Goal: Task Accomplishment & Management: Use online tool/utility

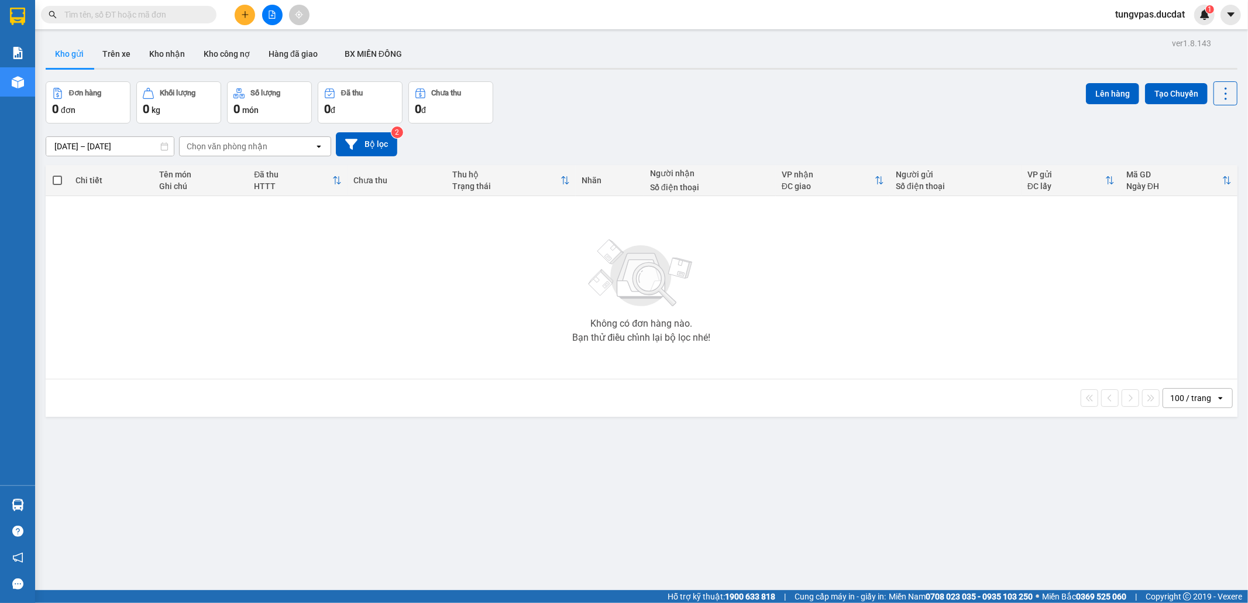
click at [277, 13] on button at bounding box center [272, 15] width 20 height 20
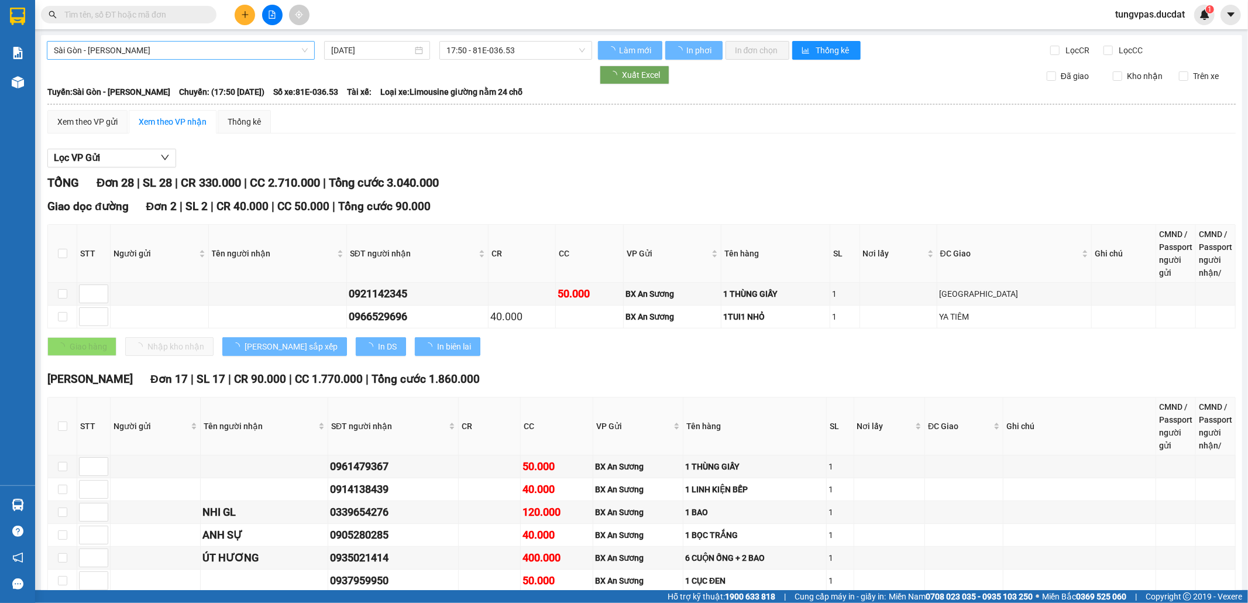
click at [222, 51] on span "Sài Gòn - [PERSON_NAME]" at bounding box center [181, 51] width 254 height 18
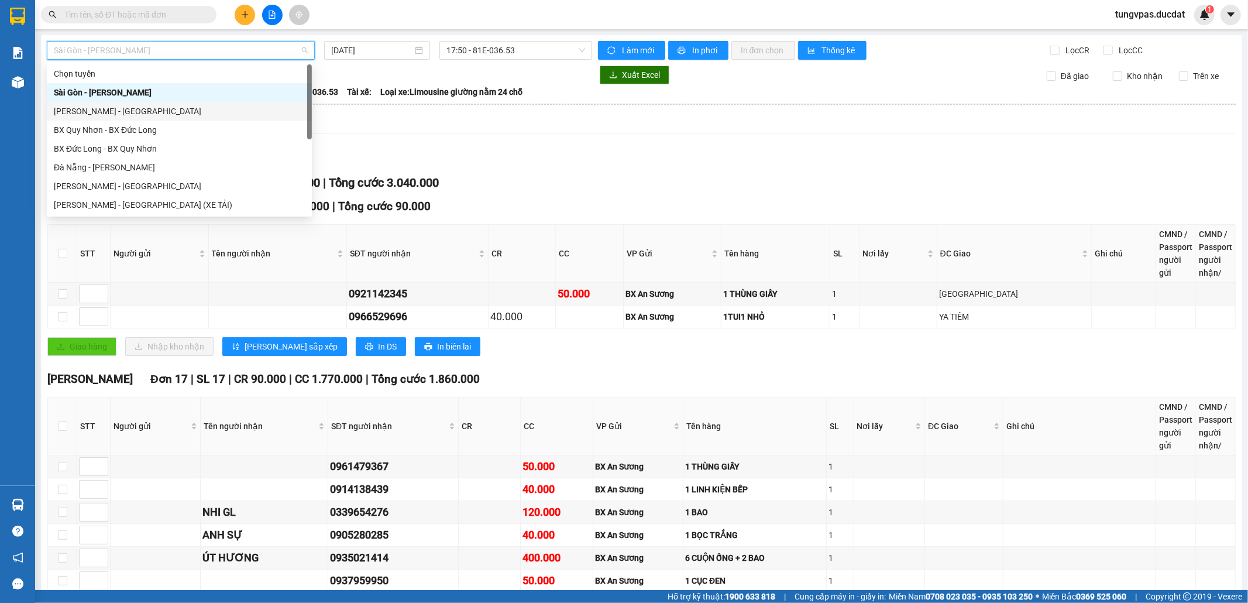
click at [194, 105] on div "[PERSON_NAME] - [GEOGRAPHIC_DATA]" at bounding box center [179, 111] width 251 height 13
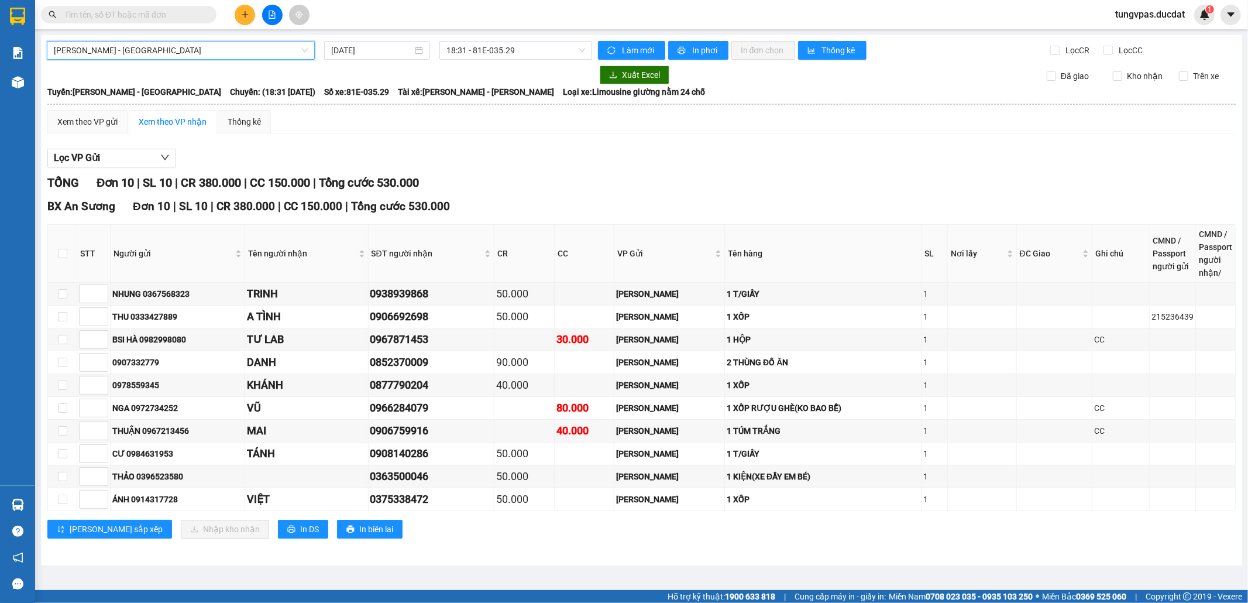
click at [360, 61] on div "[PERSON_NAME] - [GEOGRAPHIC_DATA] Gia Lai - [GEOGRAPHIC_DATA] [DATE] 18:31 - 81…" at bounding box center [641, 300] width 1201 height 530
click at [368, 47] on input "[DATE]" at bounding box center [371, 50] width 81 height 13
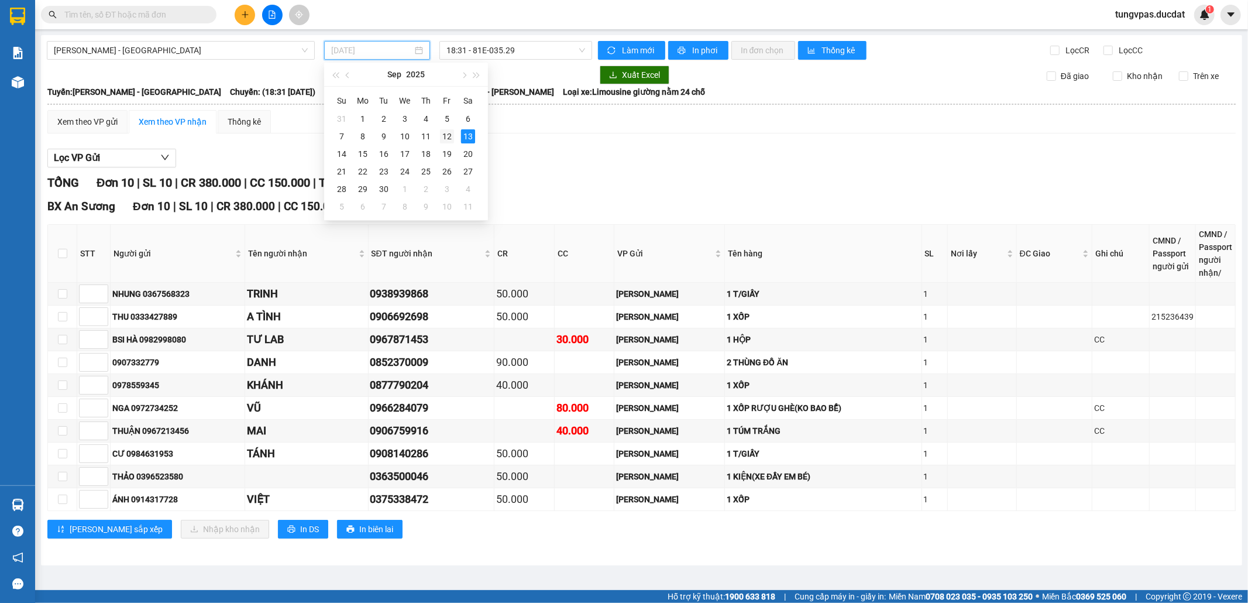
click at [445, 136] on div "12" at bounding box center [447, 136] width 14 height 14
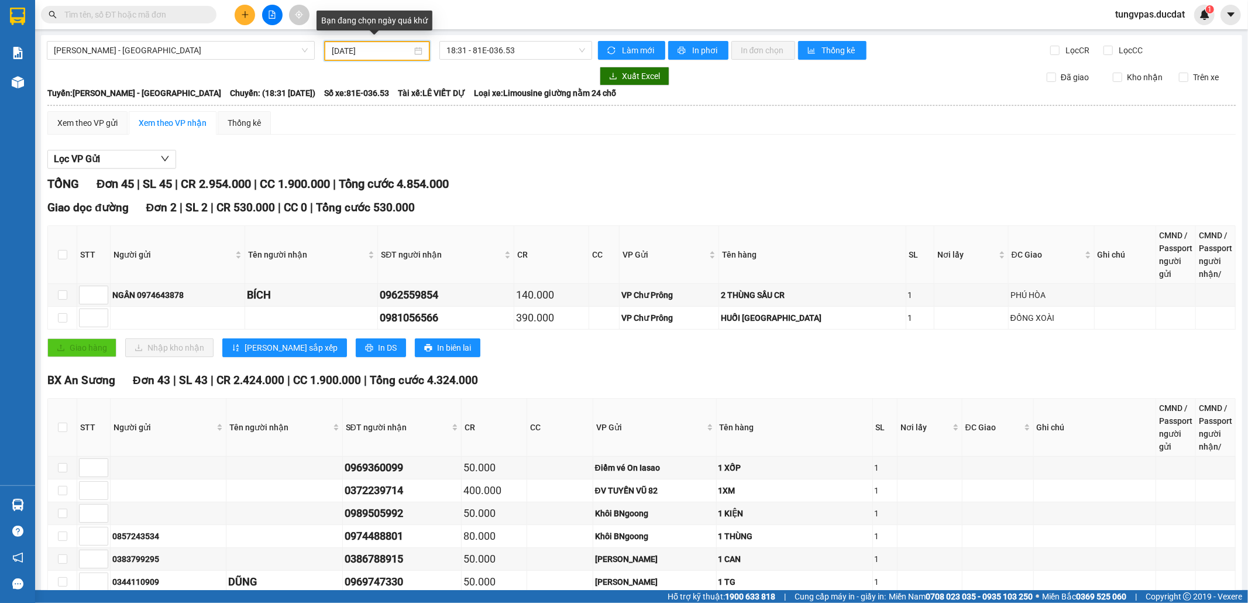
click at [348, 47] on input "12/09/2025" at bounding box center [372, 50] width 80 height 13
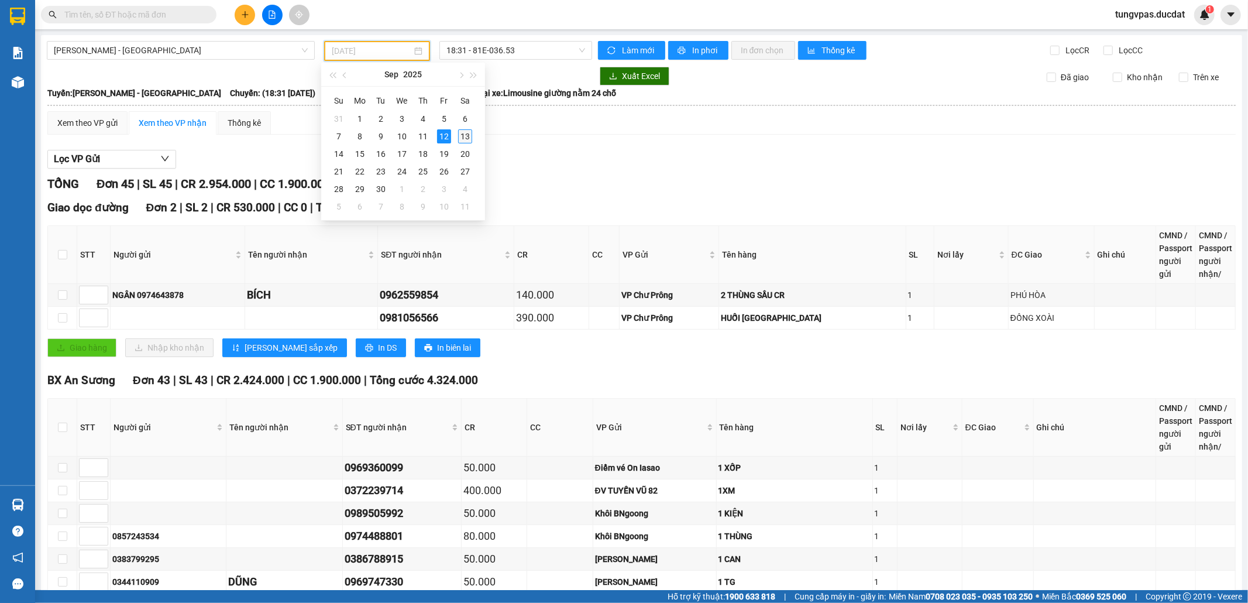
click at [463, 133] on div "13" at bounding box center [465, 136] width 14 height 14
type input "[DATE]"
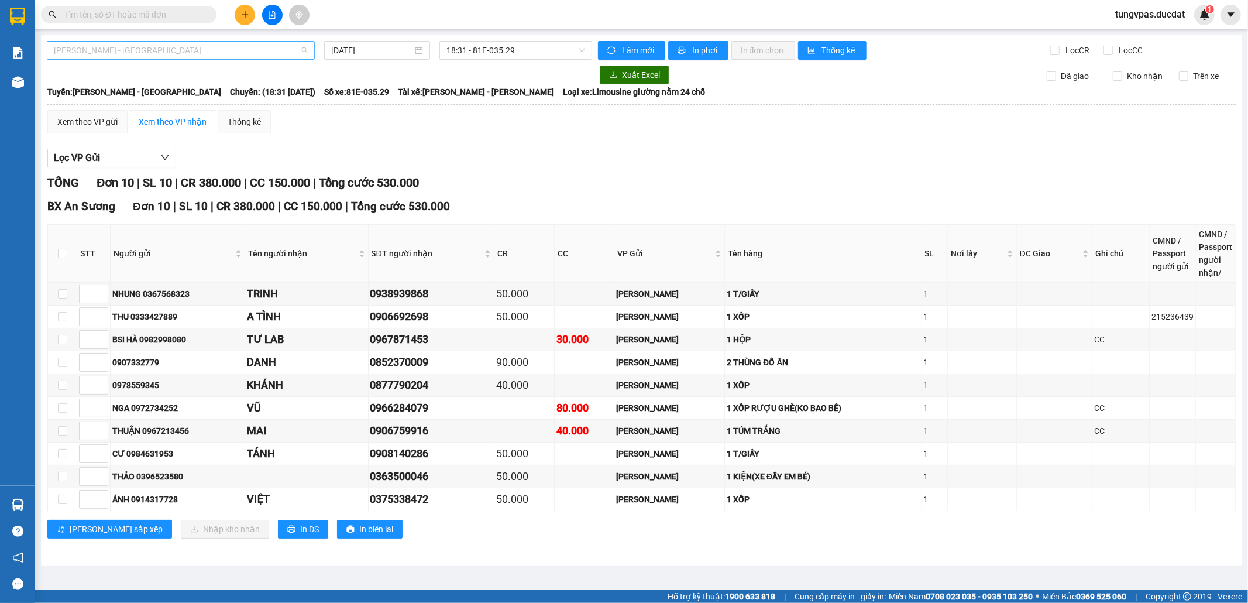
click at [242, 47] on span "[PERSON_NAME] - [GEOGRAPHIC_DATA]" at bounding box center [181, 51] width 254 height 18
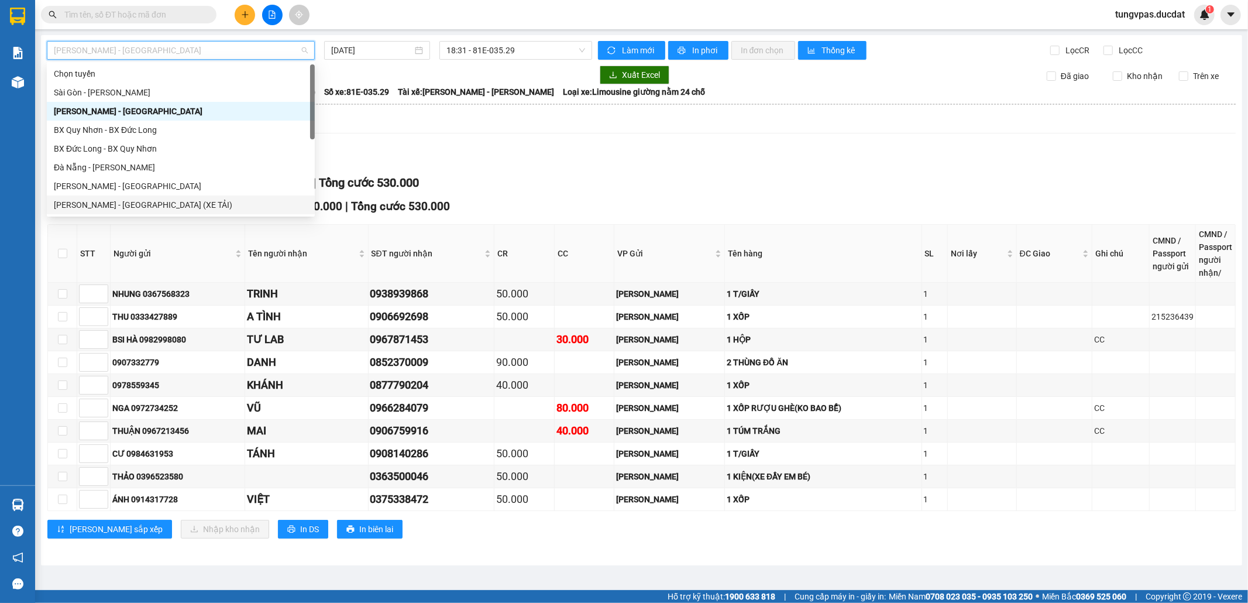
click at [146, 206] on div "[PERSON_NAME] - [GEOGRAPHIC_DATA] (XE TẢI)" at bounding box center [181, 204] width 254 height 13
type input "[DATE]"
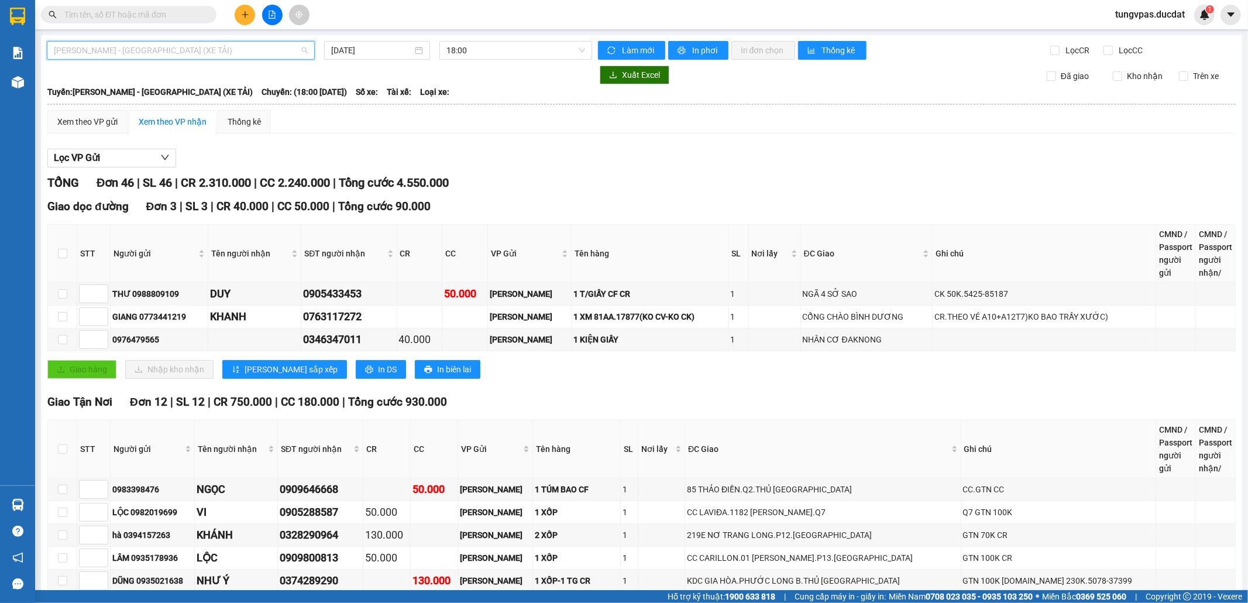
click at [274, 45] on span "[PERSON_NAME] - [GEOGRAPHIC_DATA] (XE TẢI)" at bounding box center [181, 51] width 254 height 18
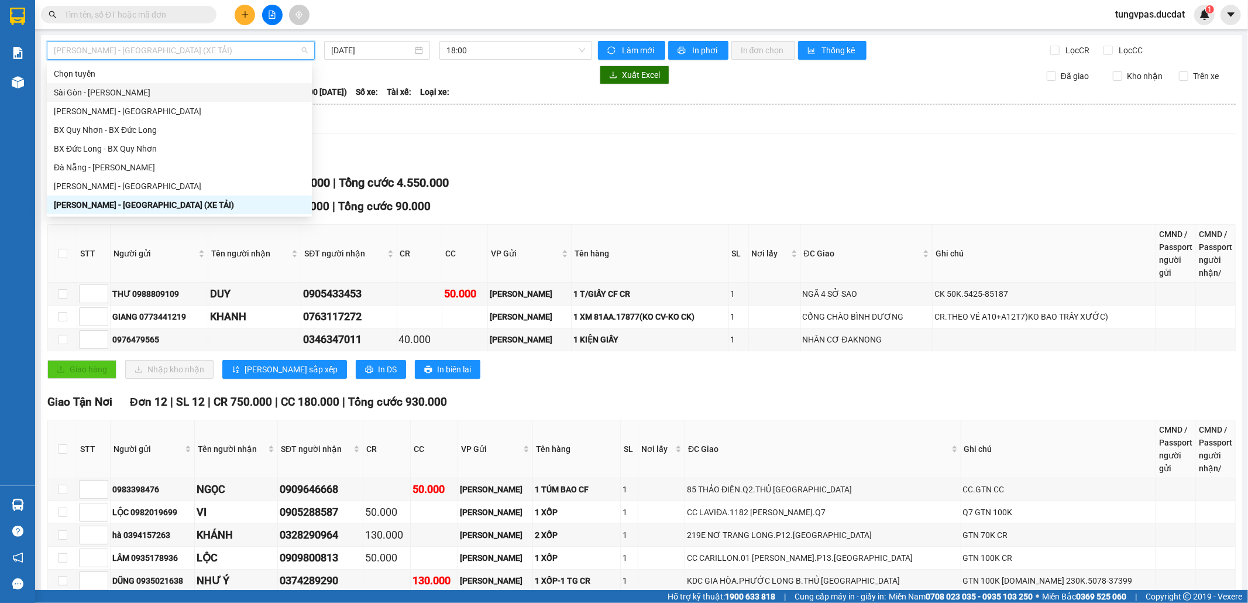
click at [132, 92] on div "Sài Gòn - [PERSON_NAME]" at bounding box center [179, 92] width 251 height 13
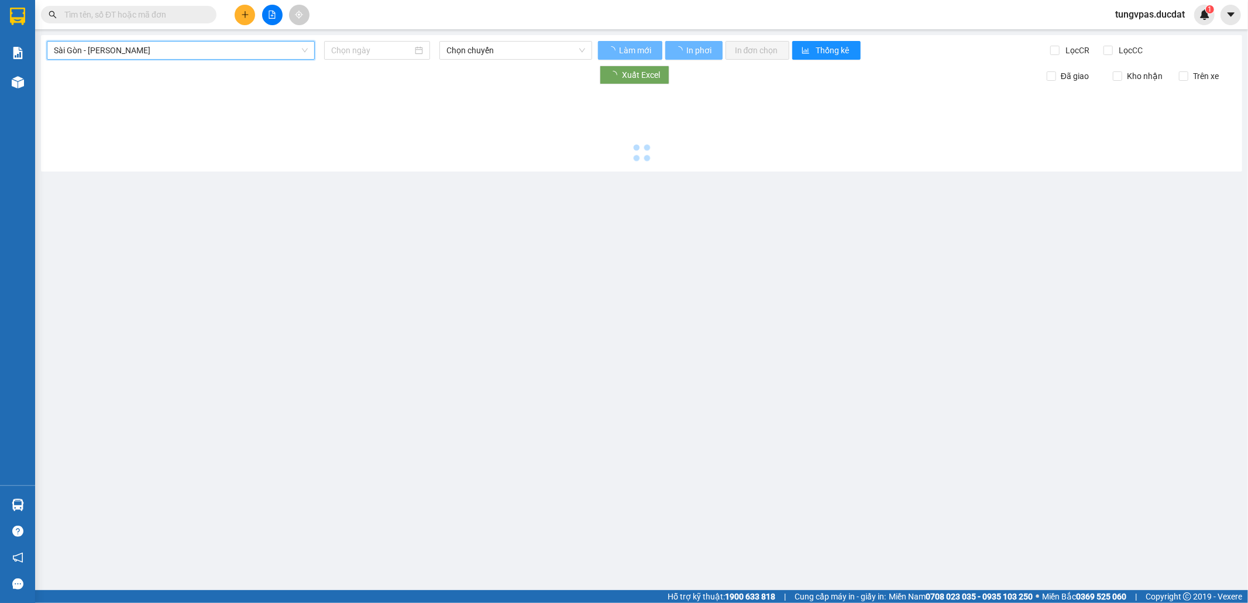
type input "[DATE]"
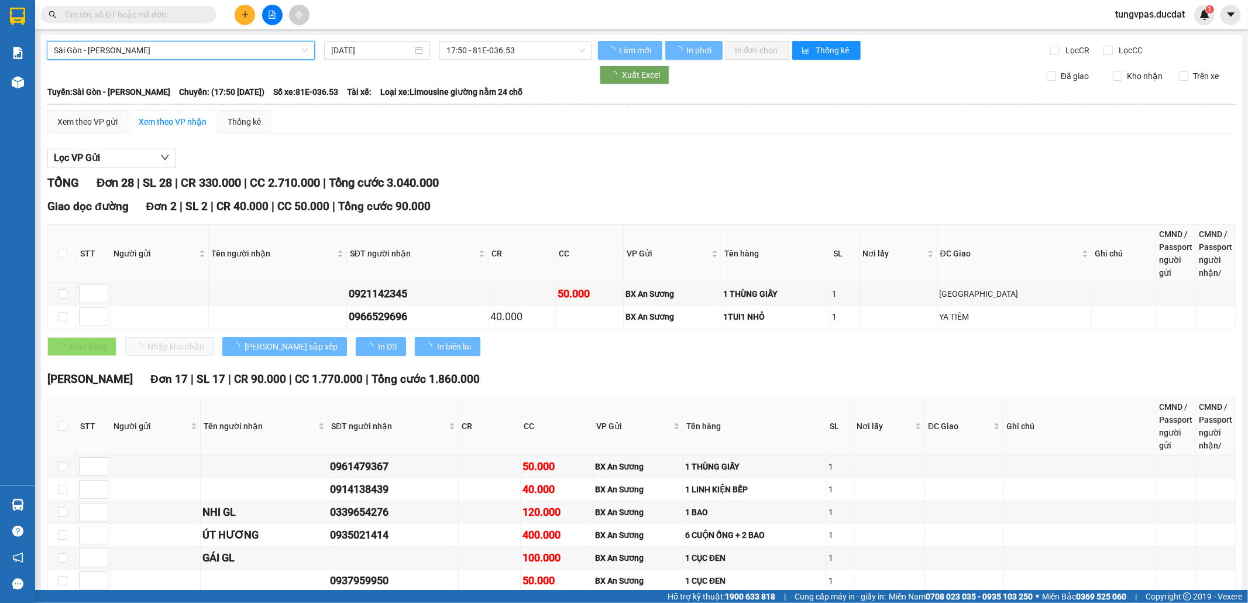
click at [147, 57] on span "Sài Gòn - [PERSON_NAME]" at bounding box center [181, 51] width 254 height 18
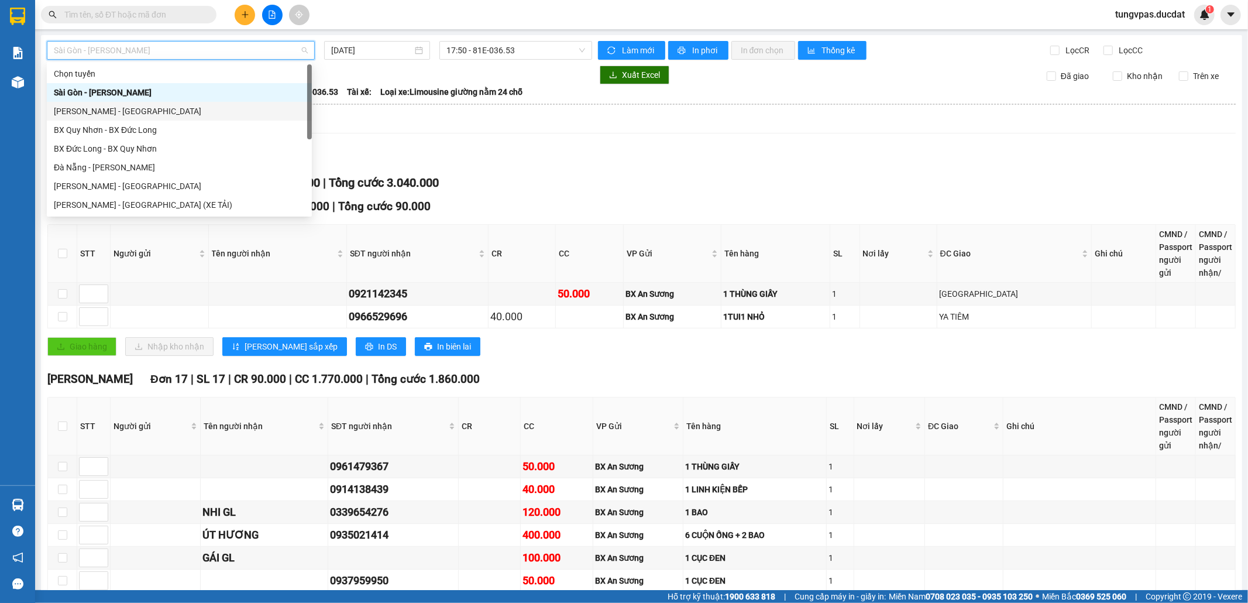
click at [130, 109] on div "[PERSON_NAME] - [GEOGRAPHIC_DATA]" at bounding box center [179, 111] width 251 height 13
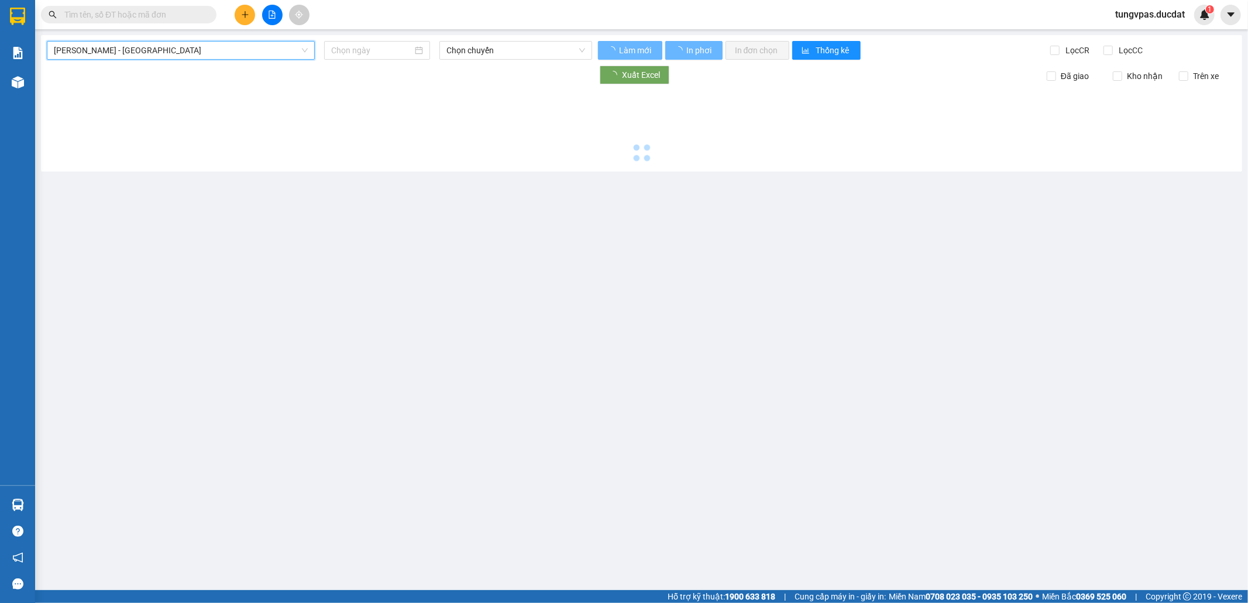
type input "[DATE]"
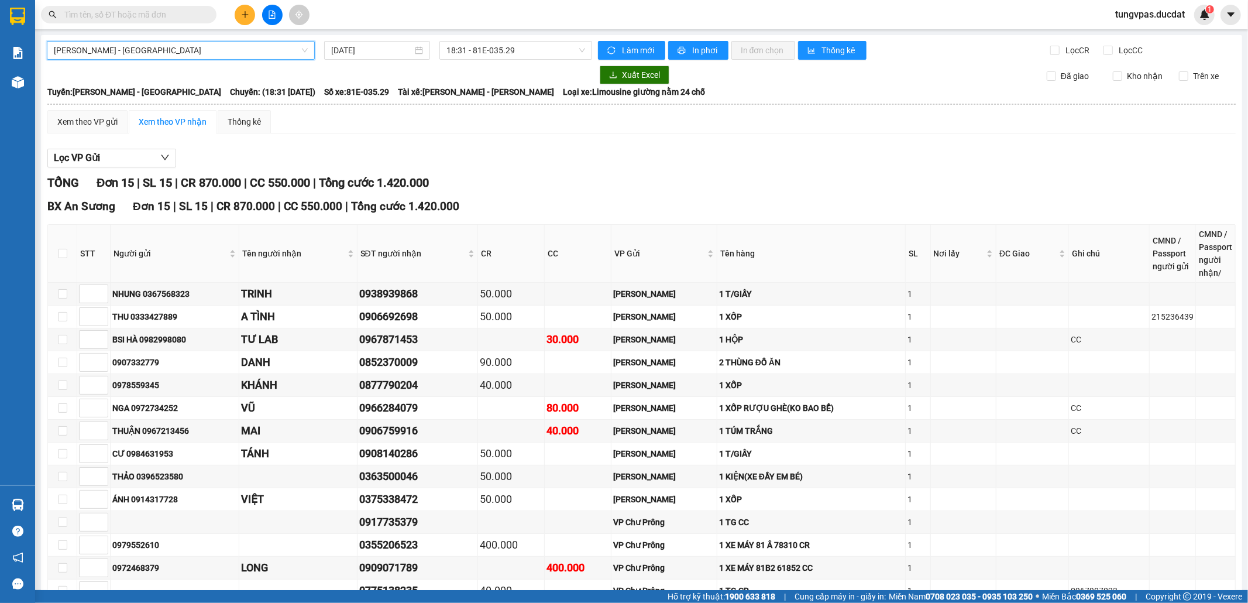
click at [204, 50] on span "[PERSON_NAME] - [GEOGRAPHIC_DATA]" at bounding box center [181, 51] width 254 height 18
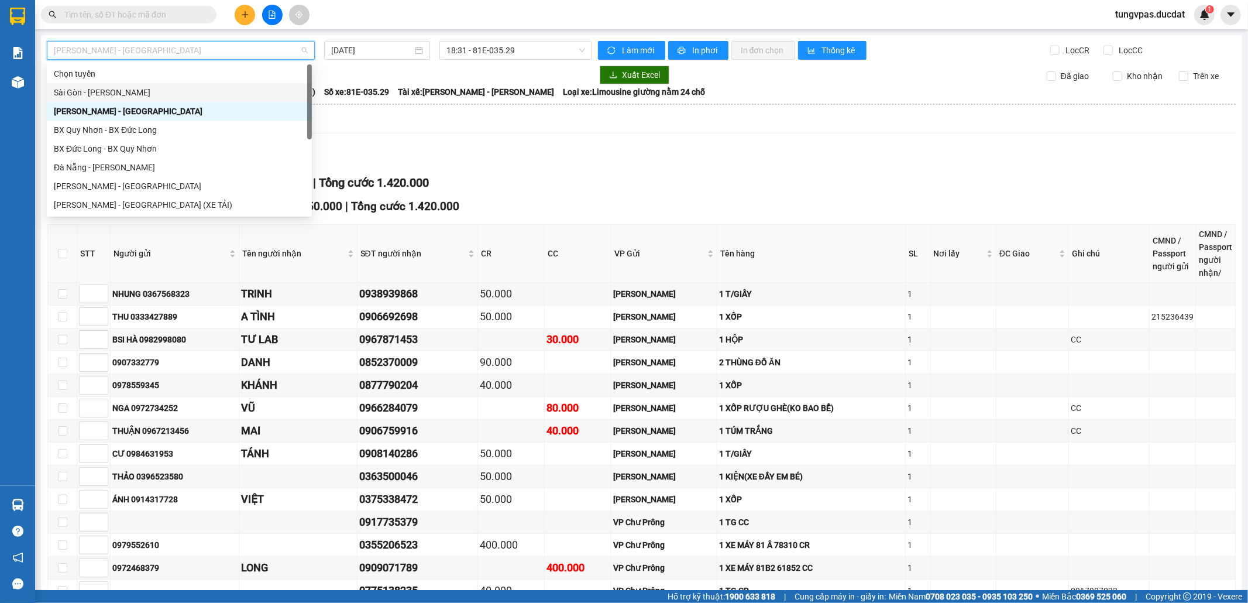
click at [143, 94] on div "Sài Gòn - [PERSON_NAME]" at bounding box center [179, 92] width 251 height 13
type input "[DATE]"
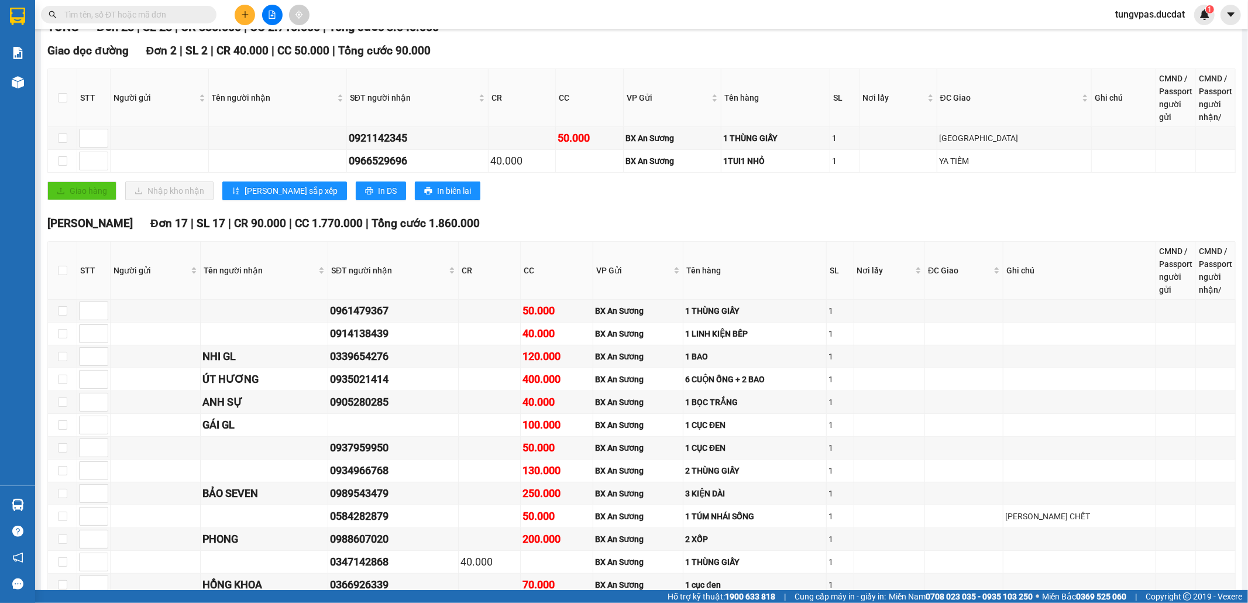
scroll to position [234, 0]
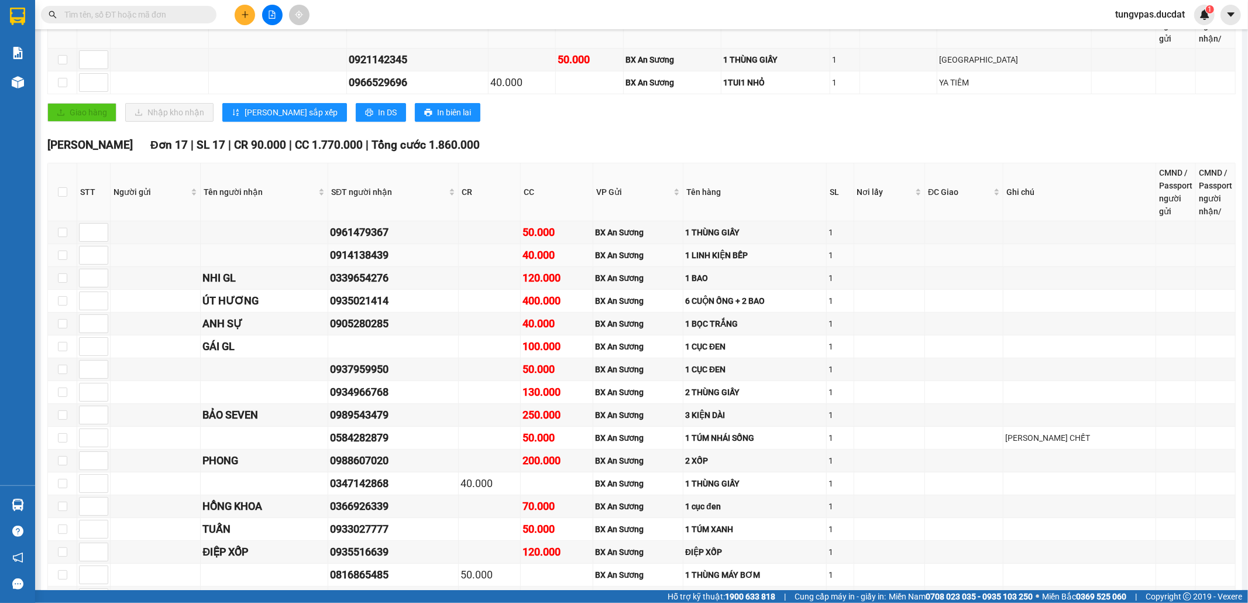
click at [779, 260] on div "1 LINH KIỆN BẾP" at bounding box center [754, 255] width 139 height 13
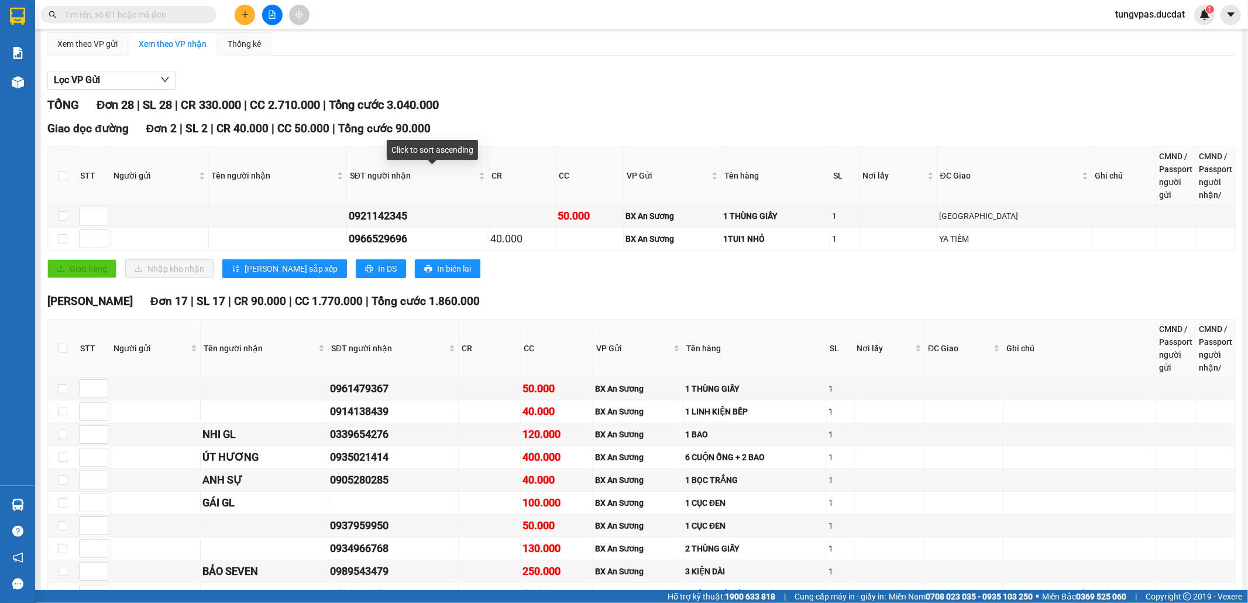
scroll to position [0, 0]
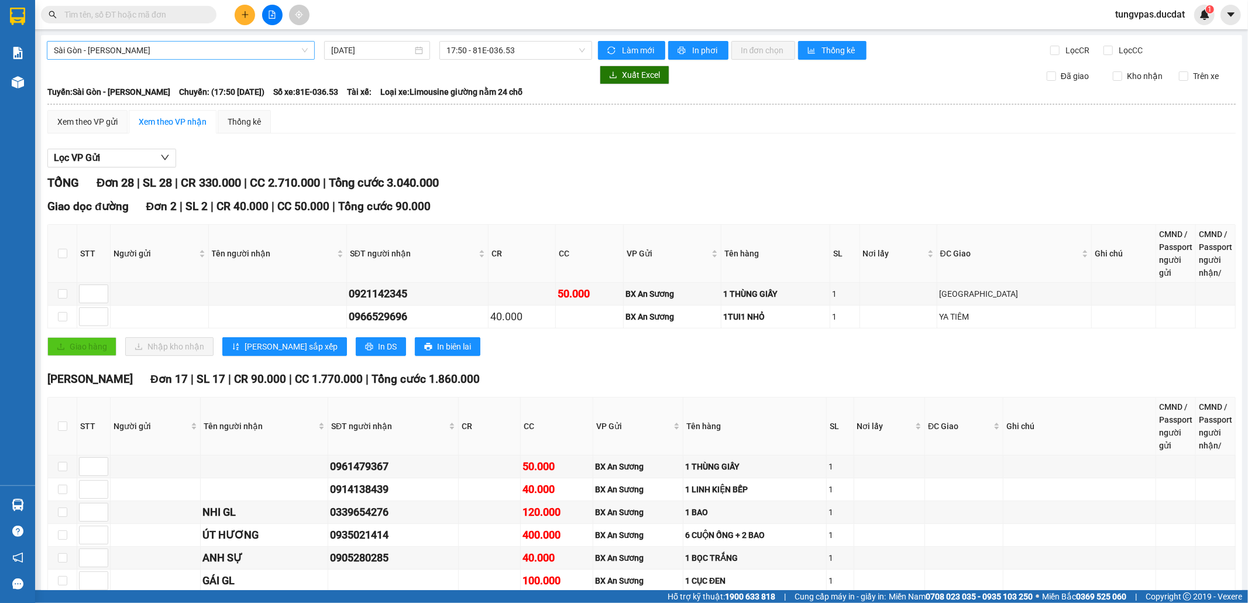
click at [207, 49] on span "Sài Gòn - [PERSON_NAME]" at bounding box center [181, 51] width 254 height 18
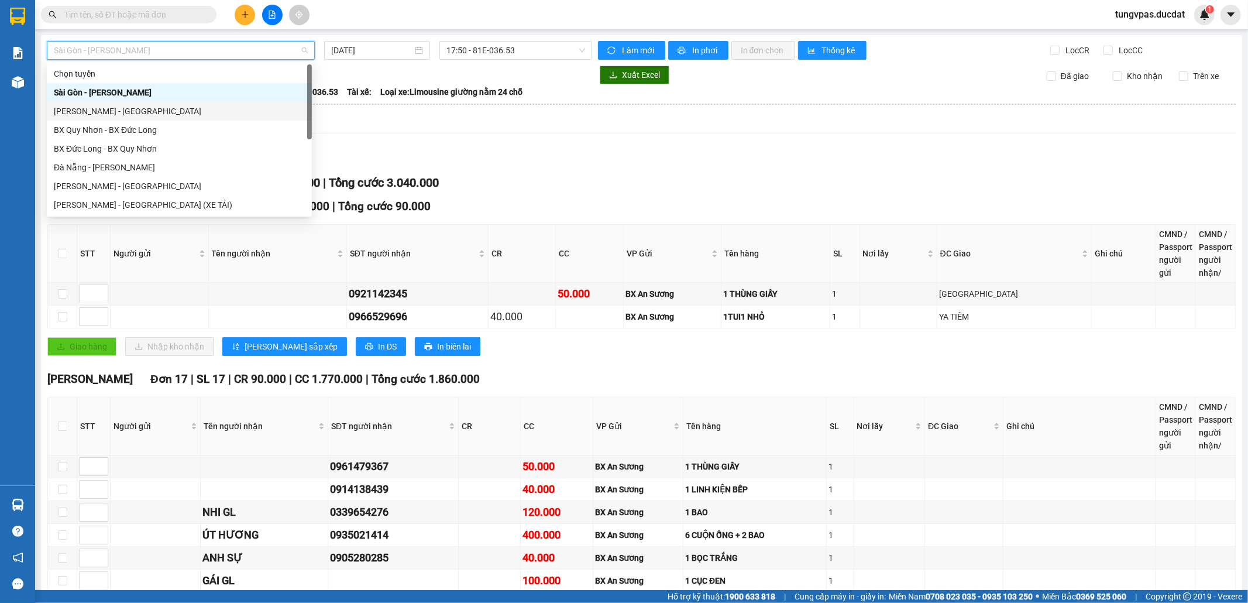
click at [150, 108] on div "[PERSON_NAME] - [GEOGRAPHIC_DATA]" at bounding box center [179, 111] width 251 height 13
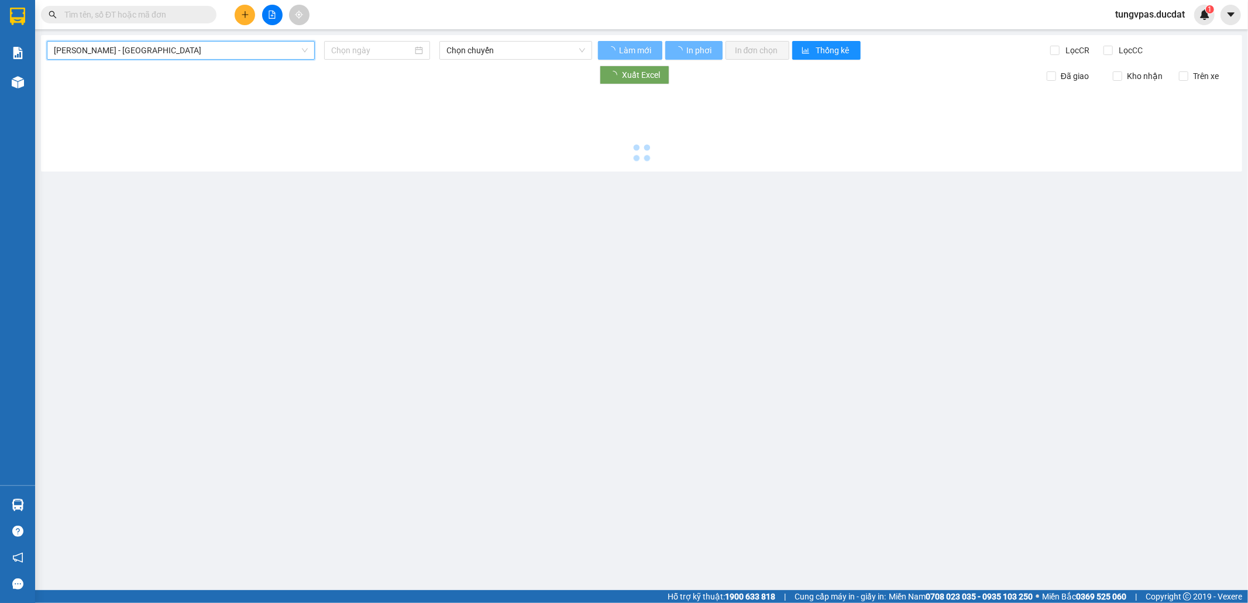
type input "[DATE]"
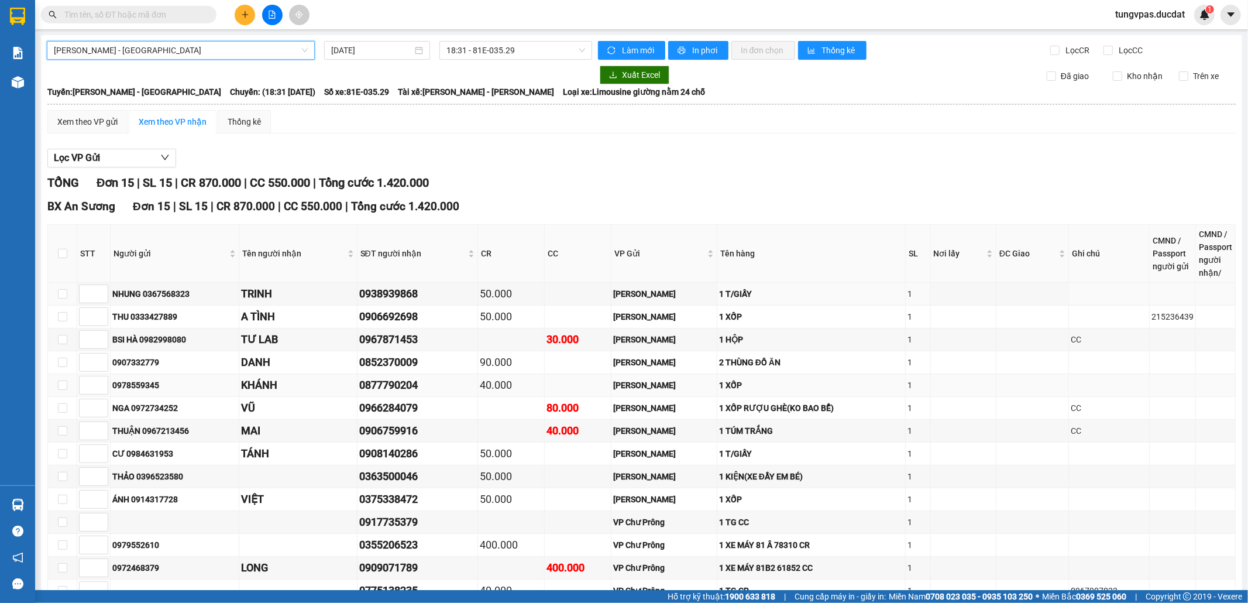
scroll to position [105, 0]
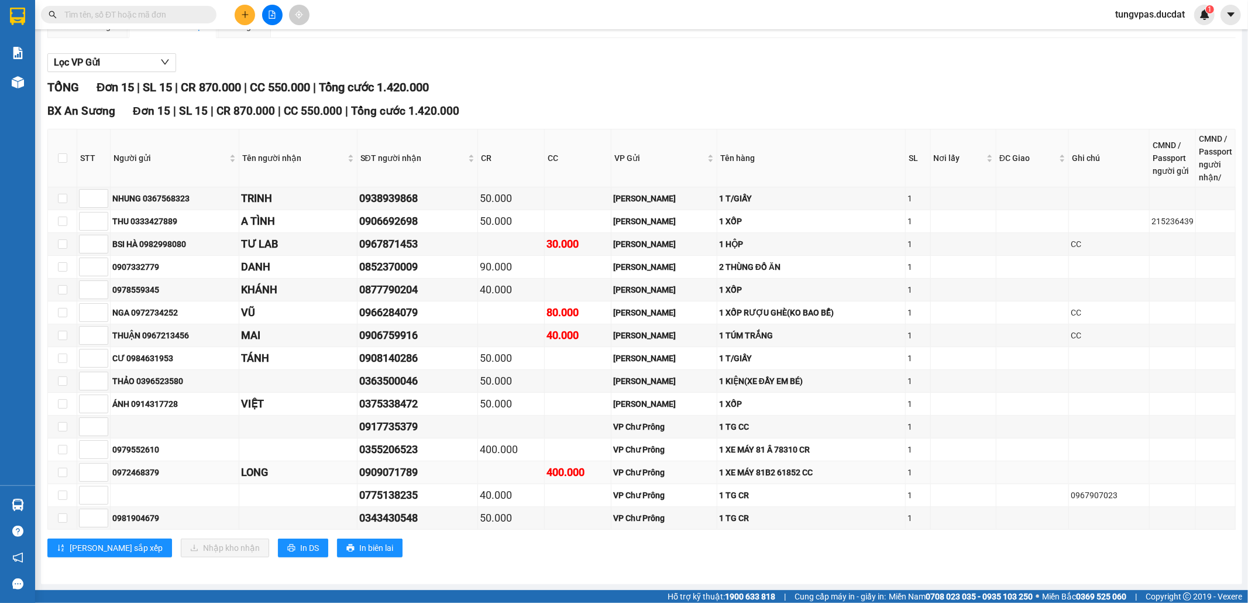
click at [812, 478] on td "1 XE MÁY 81B2 61852 CC" at bounding box center [811, 472] width 188 height 23
